Goal: Task Accomplishment & Management: Use online tool/utility

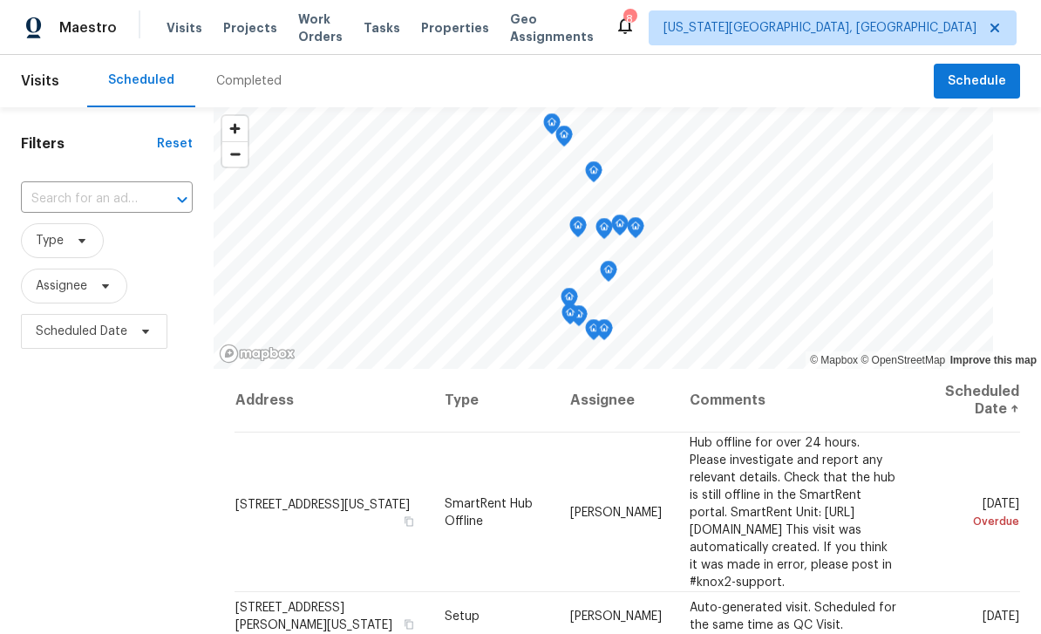
click at [465, 31] on span "Properties" at bounding box center [455, 27] width 68 height 17
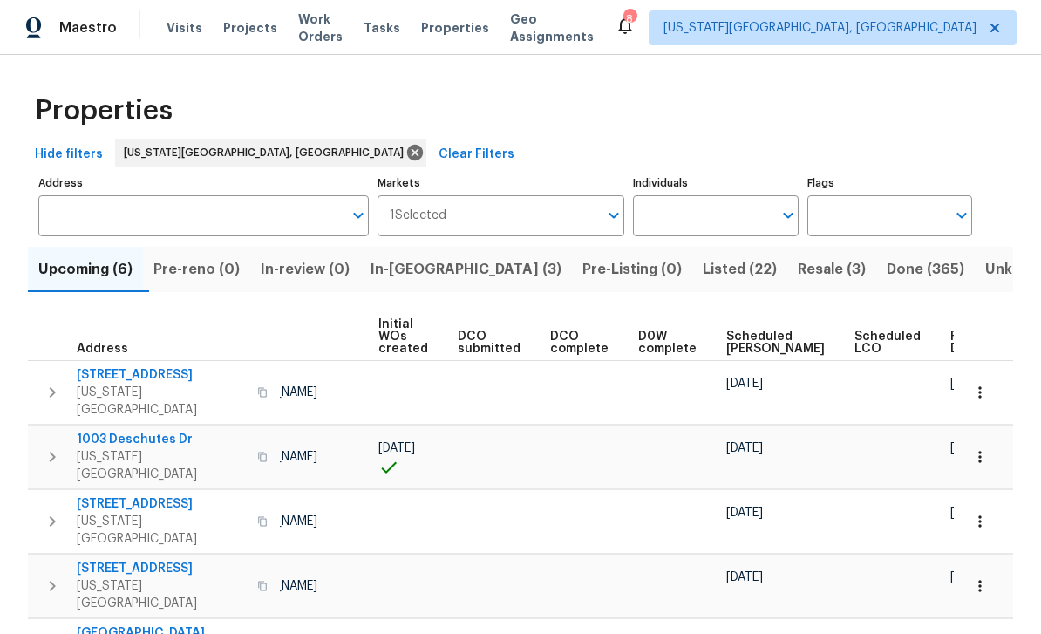
scroll to position [0, 123]
click at [951, 349] on span "Ready Date" at bounding box center [970, 342] width 38 height 24
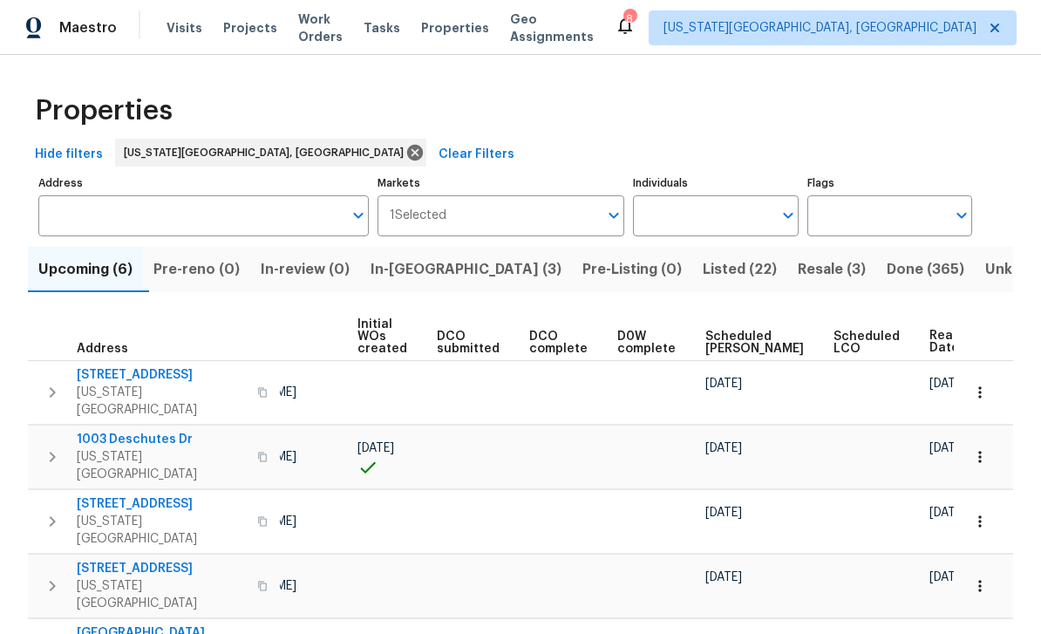
scroll to position [0, 144]
click at [400, 31] on span "Tasks" at bounding box center [382, 28] width 37 height 12
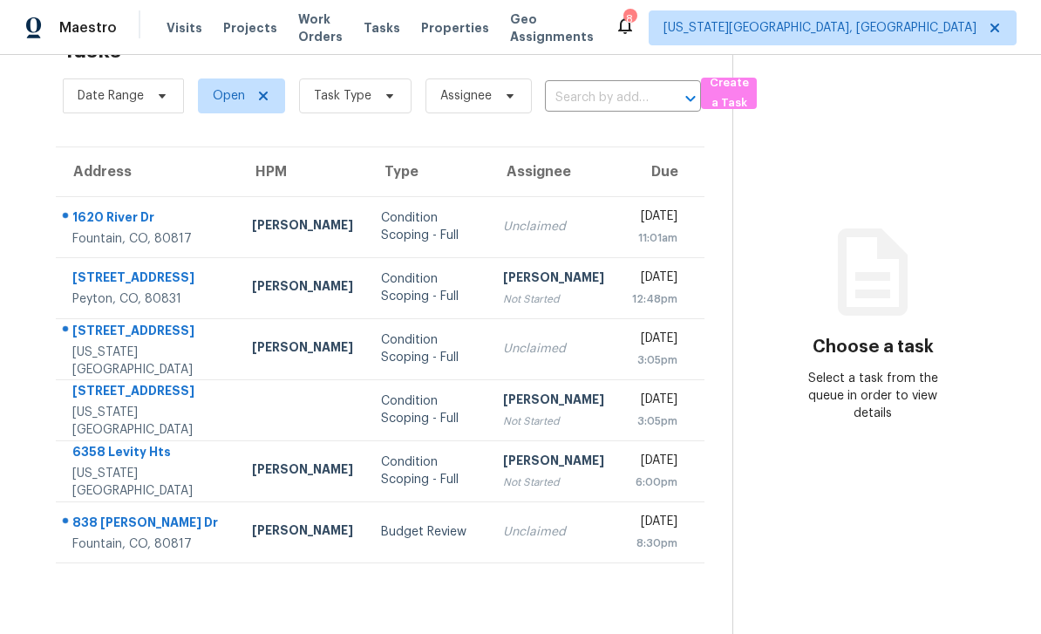
scroll to position [55, 0]
click at [135, 512] on div at bounding box center [140, 523] width 167 height 23
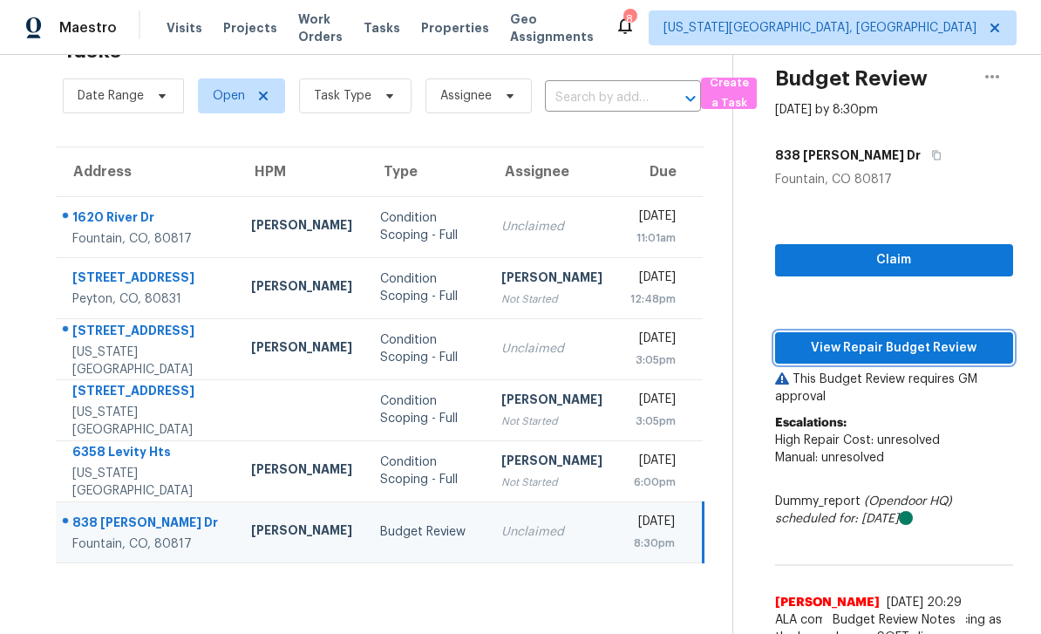
click at [929, 338] on span "View Repair Budget Review" at bounding box center [894, 348] width 210 height 22
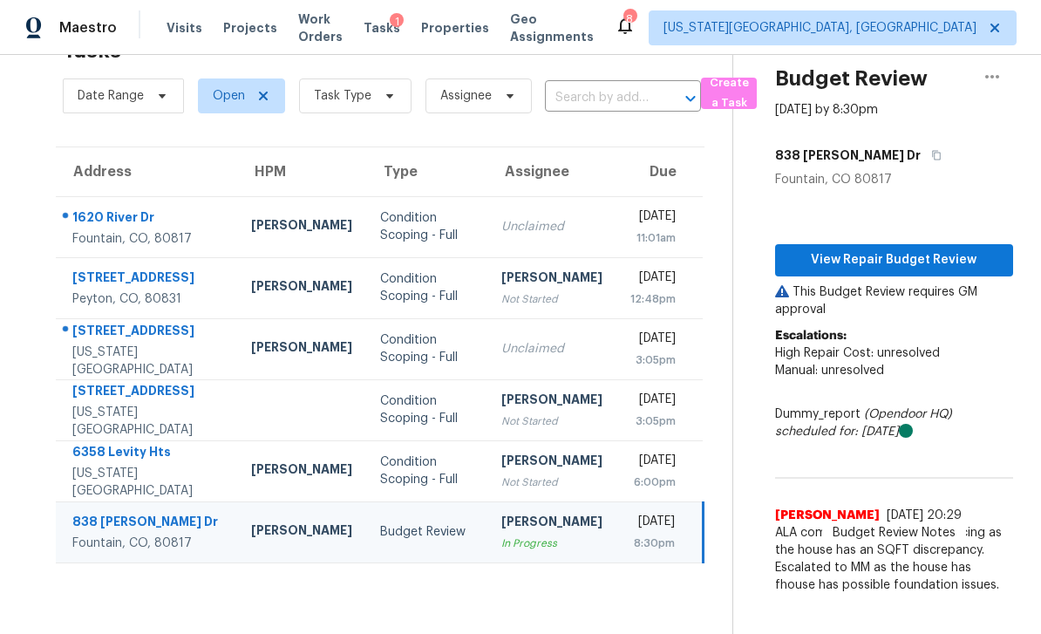
scroll to position [56, 0]
click at [903, 249] on span "View Repair Budget Review" at bounding box center [894, 260] width 210 height 22
click at [990, 56] on button "button" at bounding box center [992, 77] width 42 height 42
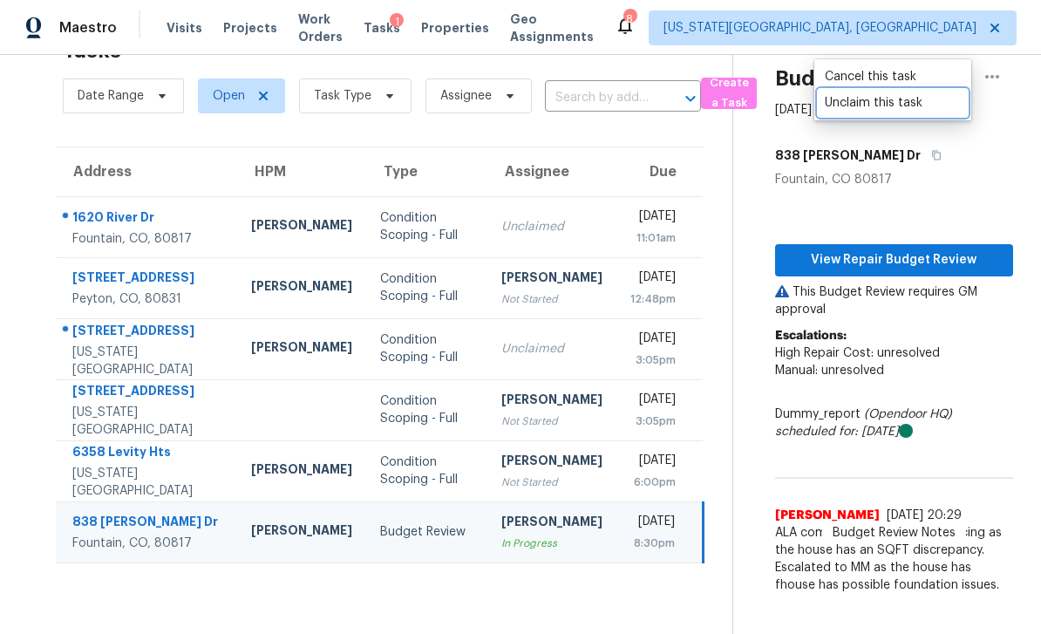
click at [874, 94] on div "Unclaim this task" at bounding box center [893, 102] width 136 height 17
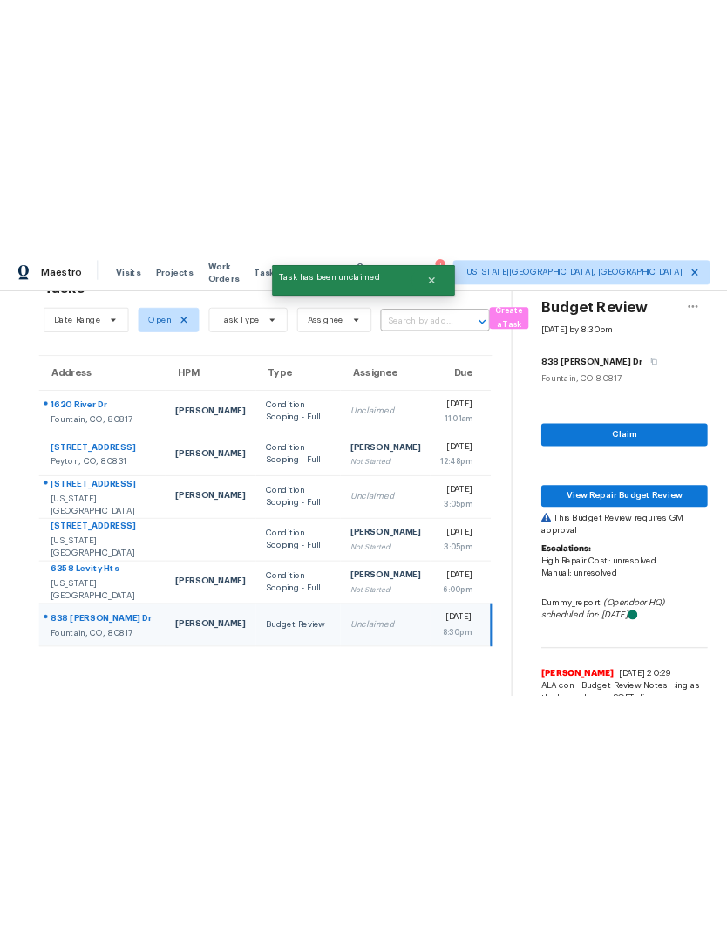
scroll to position [0, 0]
